Goal: Task Accomplishment & Management: Use online tool/utility

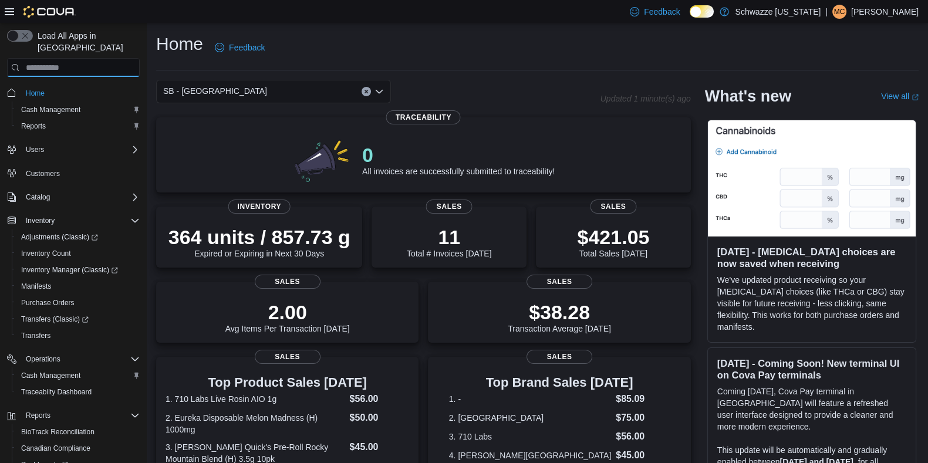
click at [99, 58] on input "search" at bounding box center [73, 67] width 133 height 19
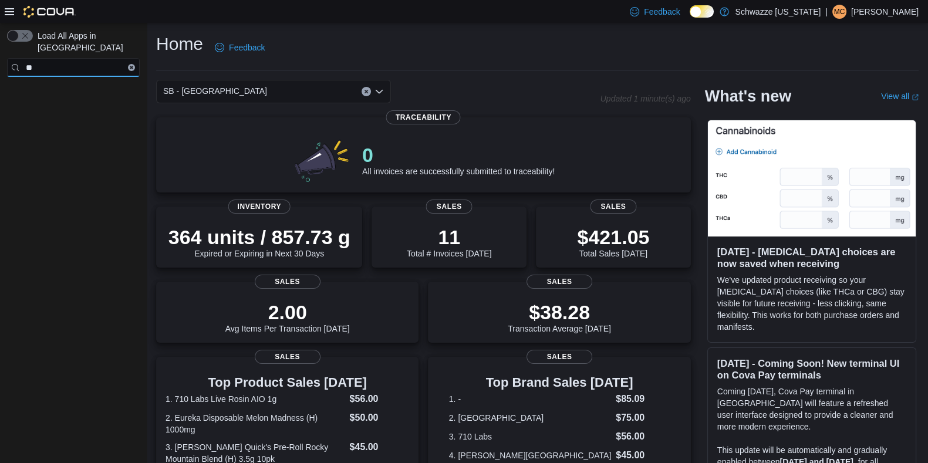
type input "*"
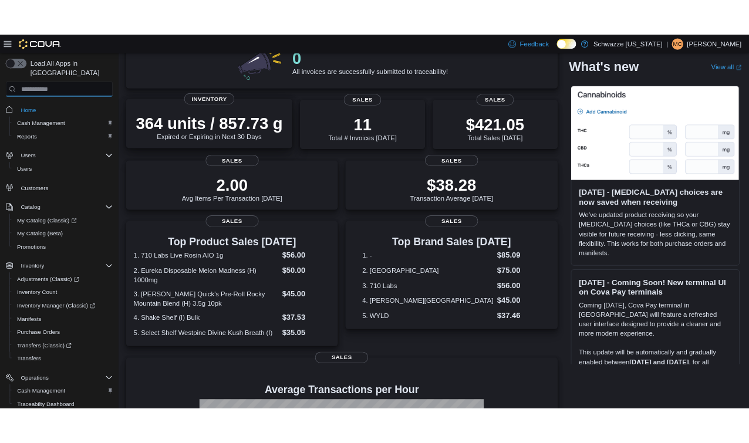
scroll to position [126, 0]
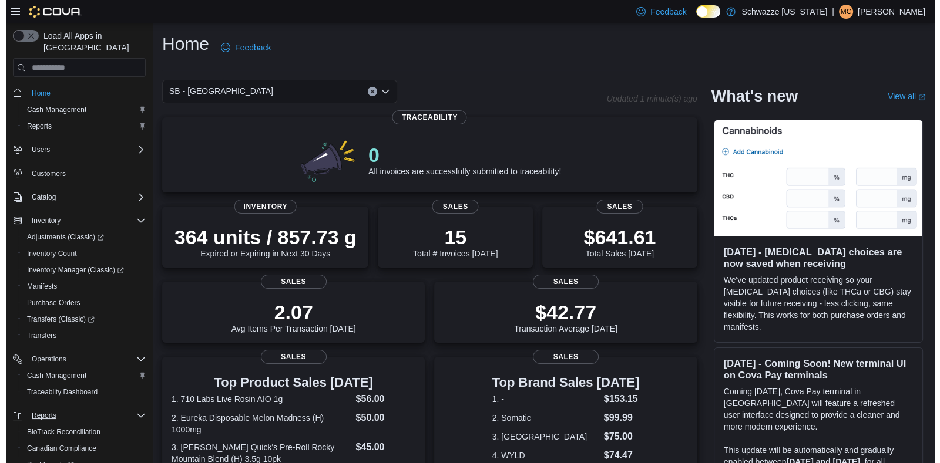
scroll to position [83, 0]
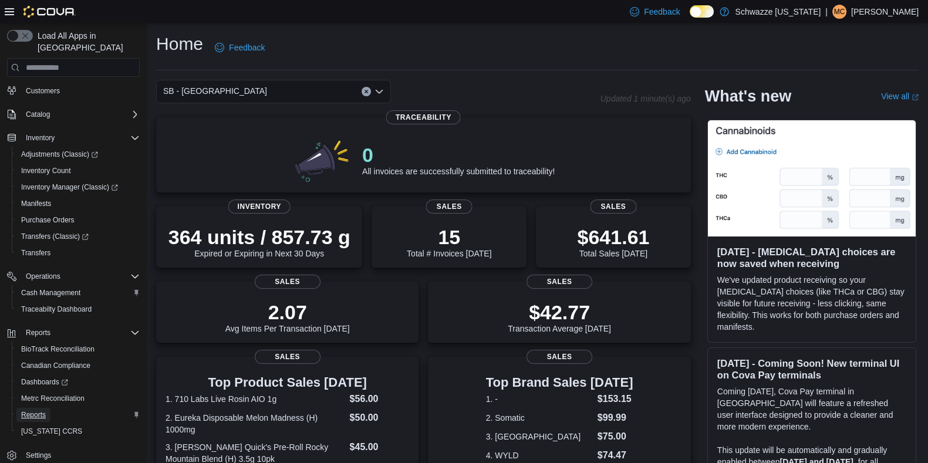
click at [35, 410] on span "Reports" at bounding box center [33, 414] width 25 height 9
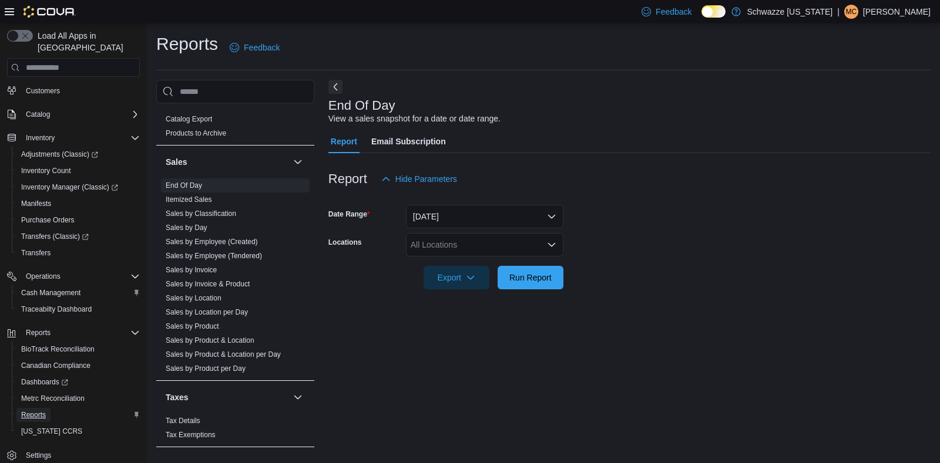
scroll to position [758, 0]
click at [224, 309] on link "Sales by Location per Day" at bounding box center [207, 312] width 82 height 8
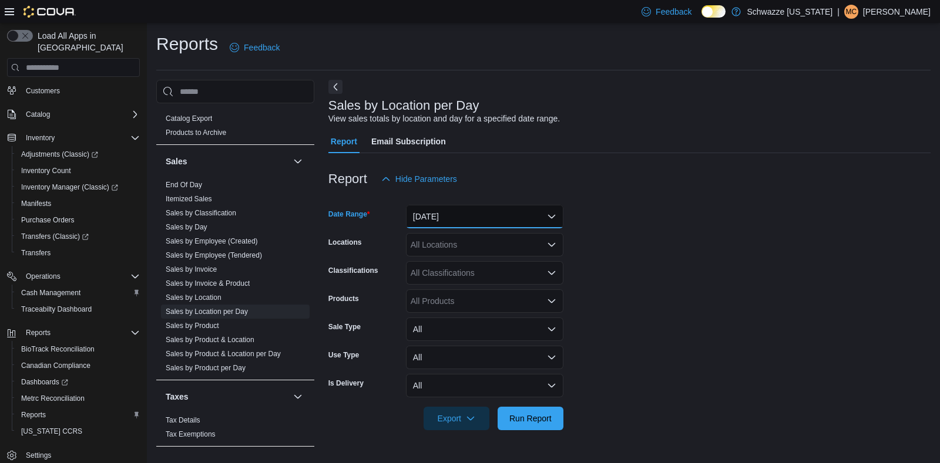
click at [480, 224] on button "Yesterday" at bounding box center [484, 216] width 157 height 23
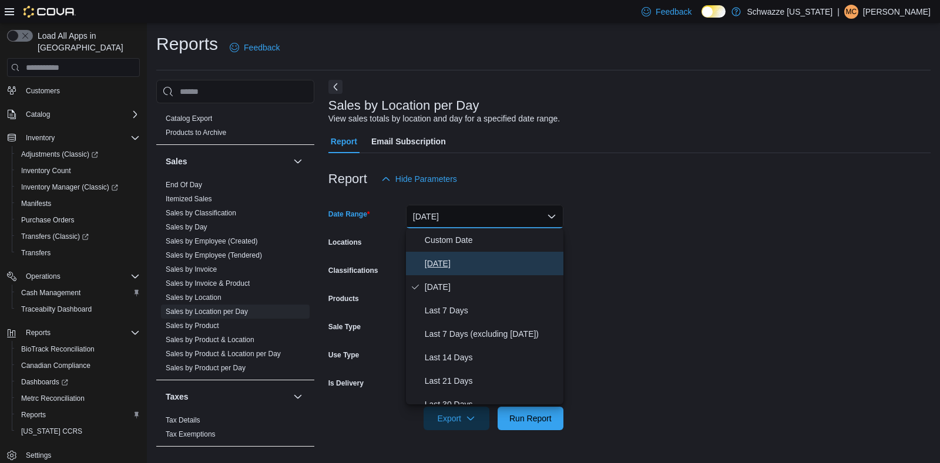
click at [445, 261] on span "[DATE]" at bounding box center [492, 264] width 134 height 14
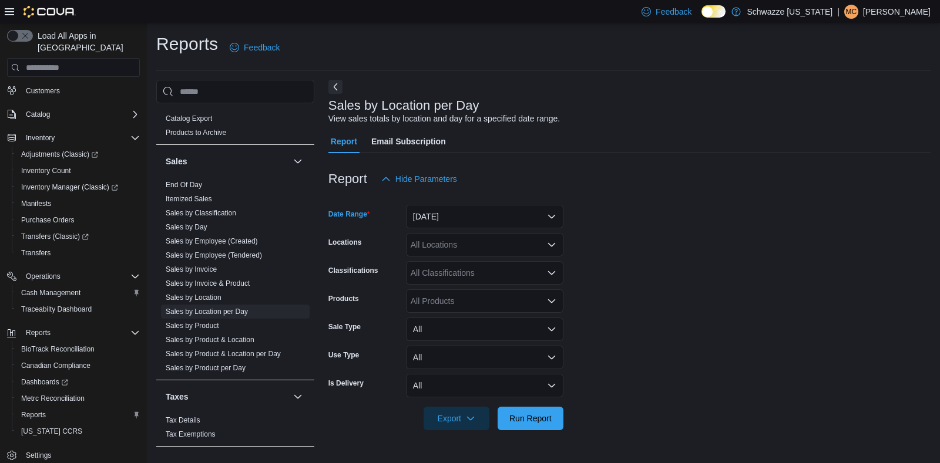
click at [450, 257] on div "All Locations" at bounding box center [484, 244] width 157 height 23
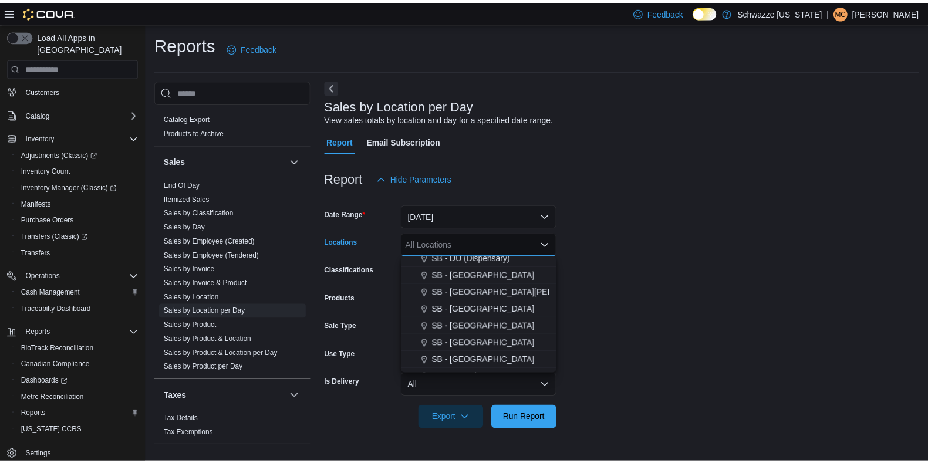
scroll to position [297, 0]
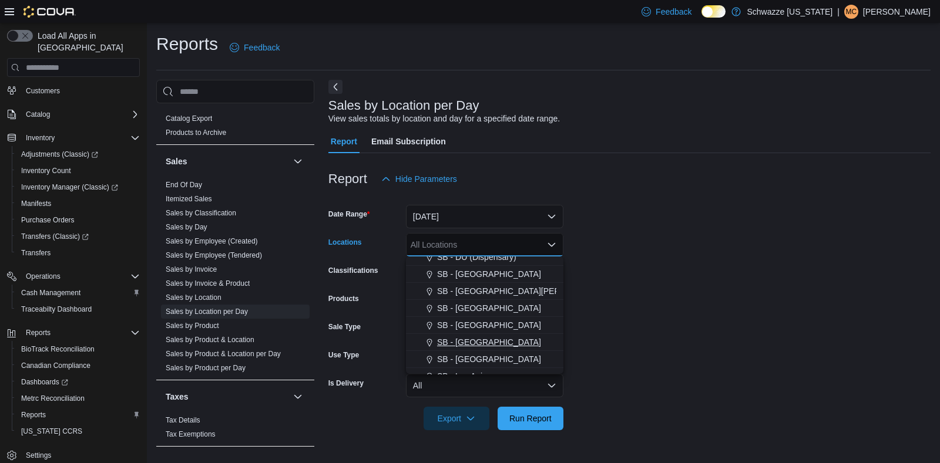
click at [487, 345] on span "SB - [GEOGRAPHIC_DATA]" at bounding box center [489, 342] width 104 height 12
click at [636, 344] on form "Date Range Today Locations SB - Highlands Combo box. Selected. SB - Highlands. …" at bounding box center [629, 311] width 602 height 240
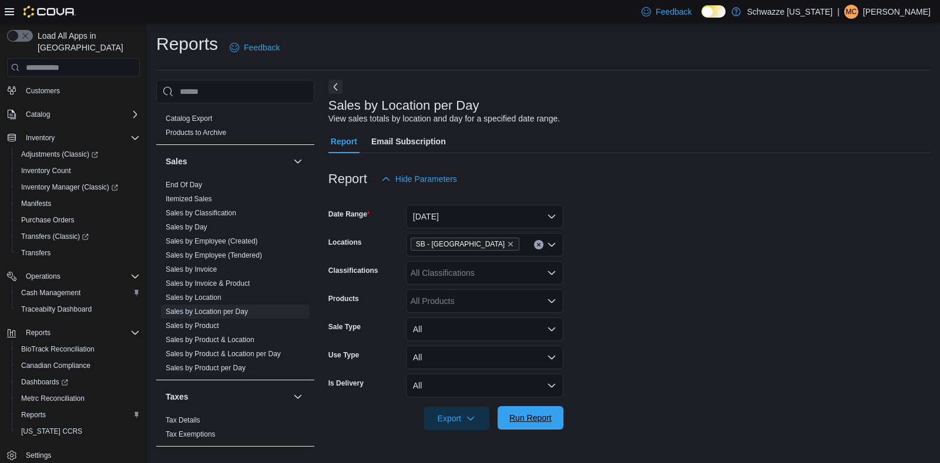
click at [533, 411] on span "Run Report" at bounding box center [530, 417] width 52 height 23
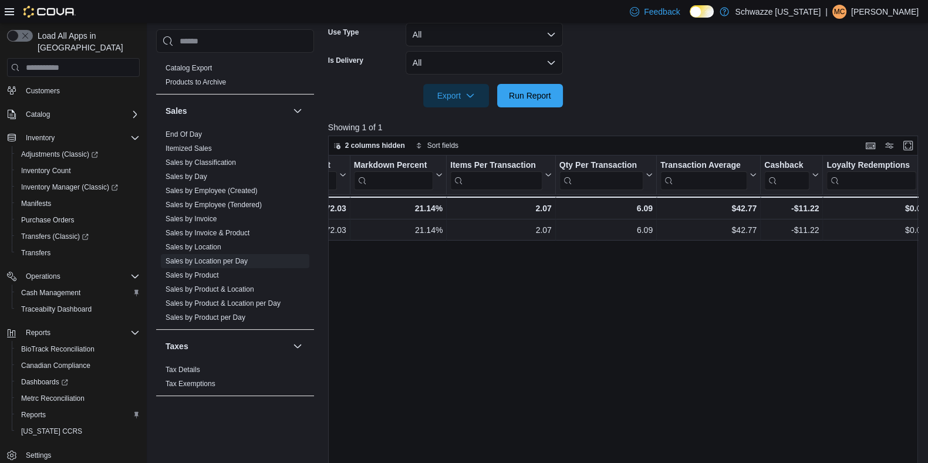
scroll to position [0, 826]
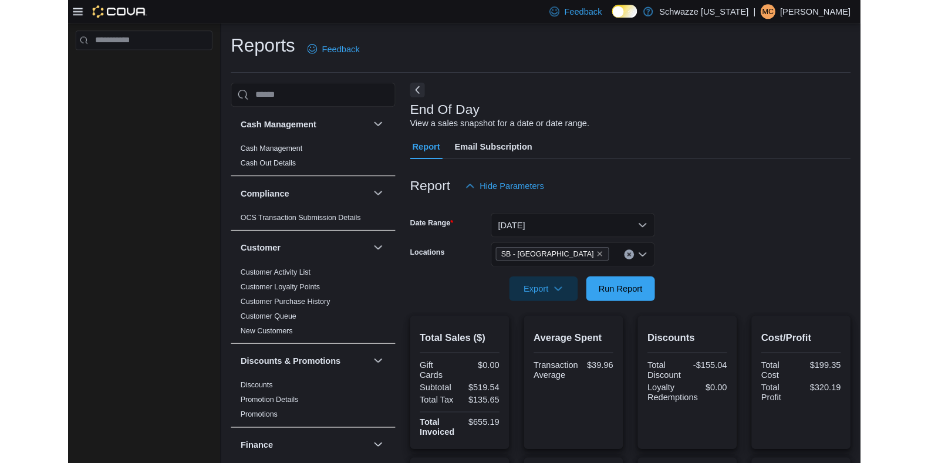
scroll to position [1, 0]
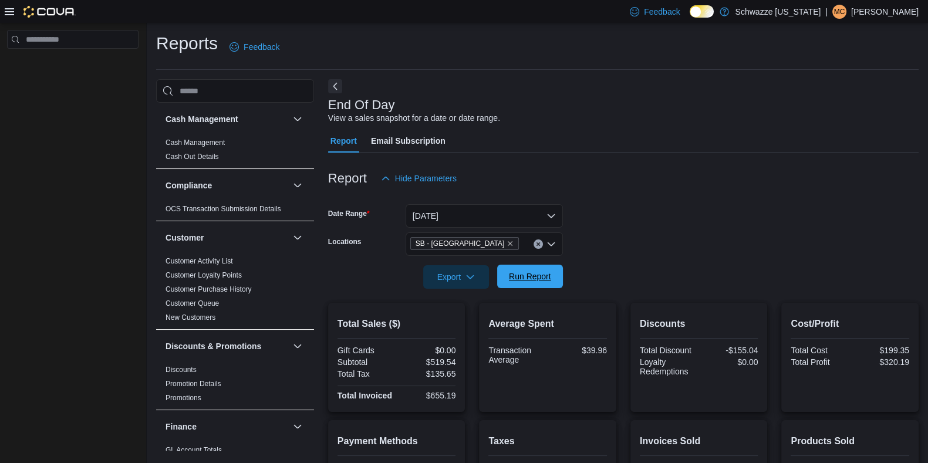
click at [533, 267] on span "Run Report" at bounding box center [530, 276] width 52 height 23
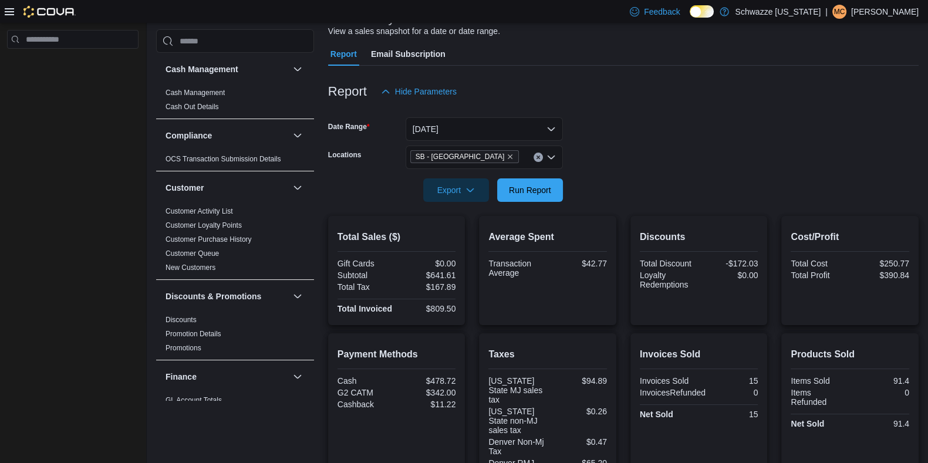
scroll to position [87, 0]
click at [511, 185] on span "Run Report" at bounding box center [530, 190] width 42 height 12
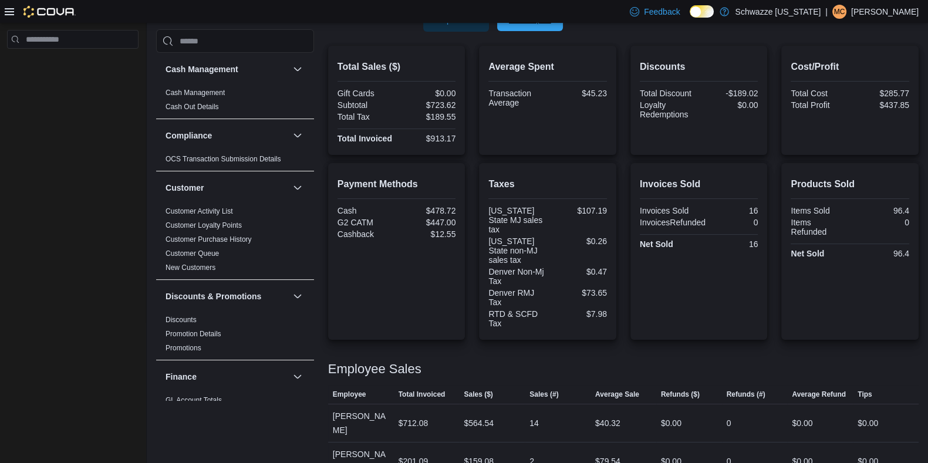
scroll to position [261, 0]
